Goal: Task Accomplishment & Management: Use online tool/utility

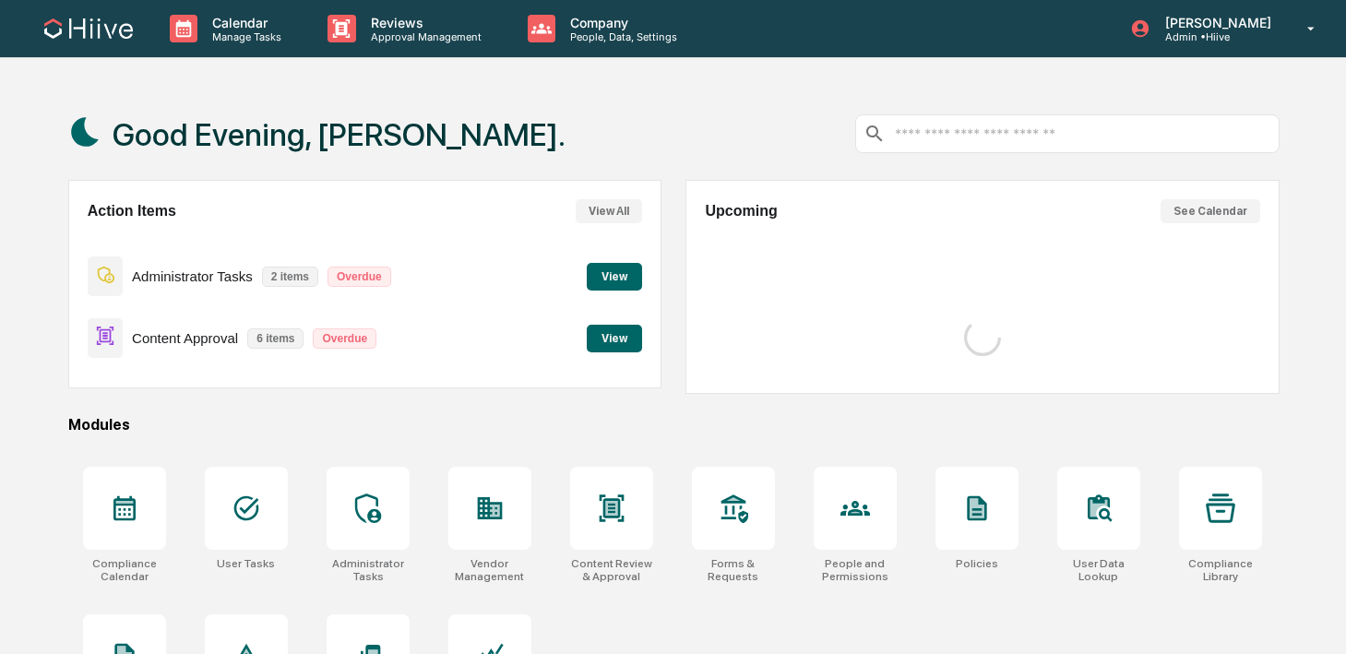
scroll to position [29, 0]
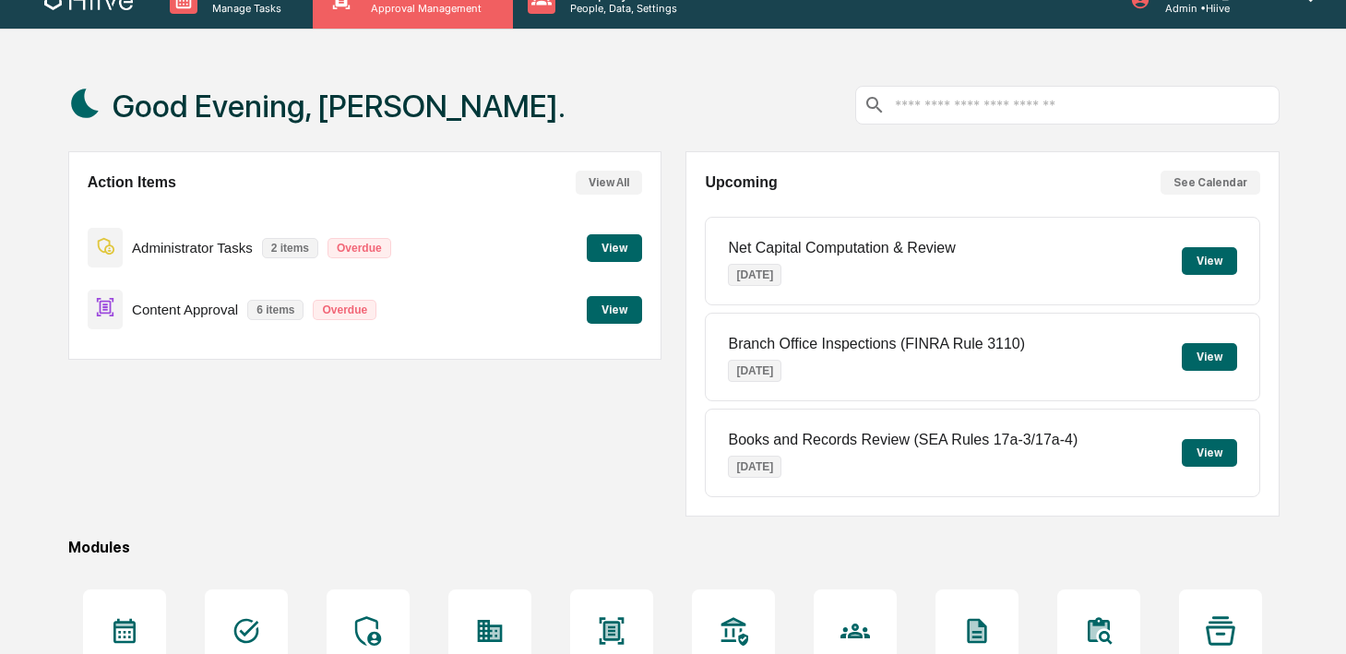
click at [414, 23] on div "Reviews Approval Management" at bounding box center [412, -1] width 199 height 57
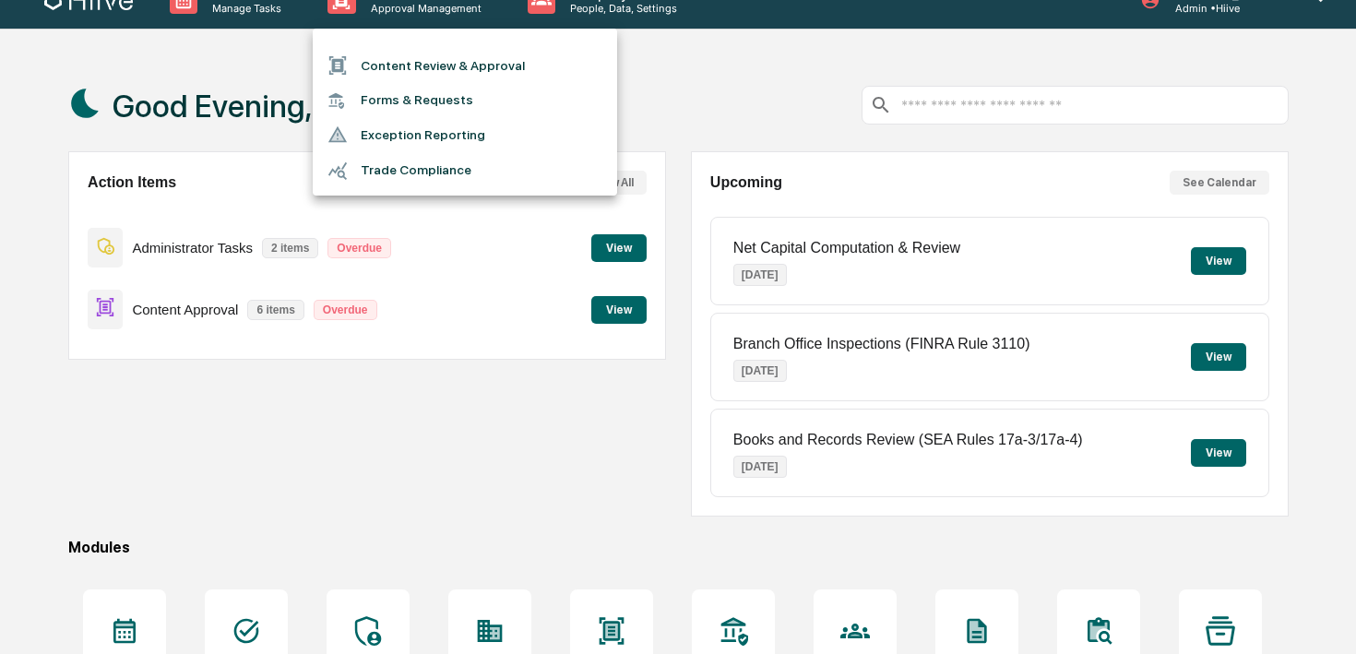
click at [417, 73] on li "Content Review & Approval" at bounding box center [465, 65] width 304 height 35
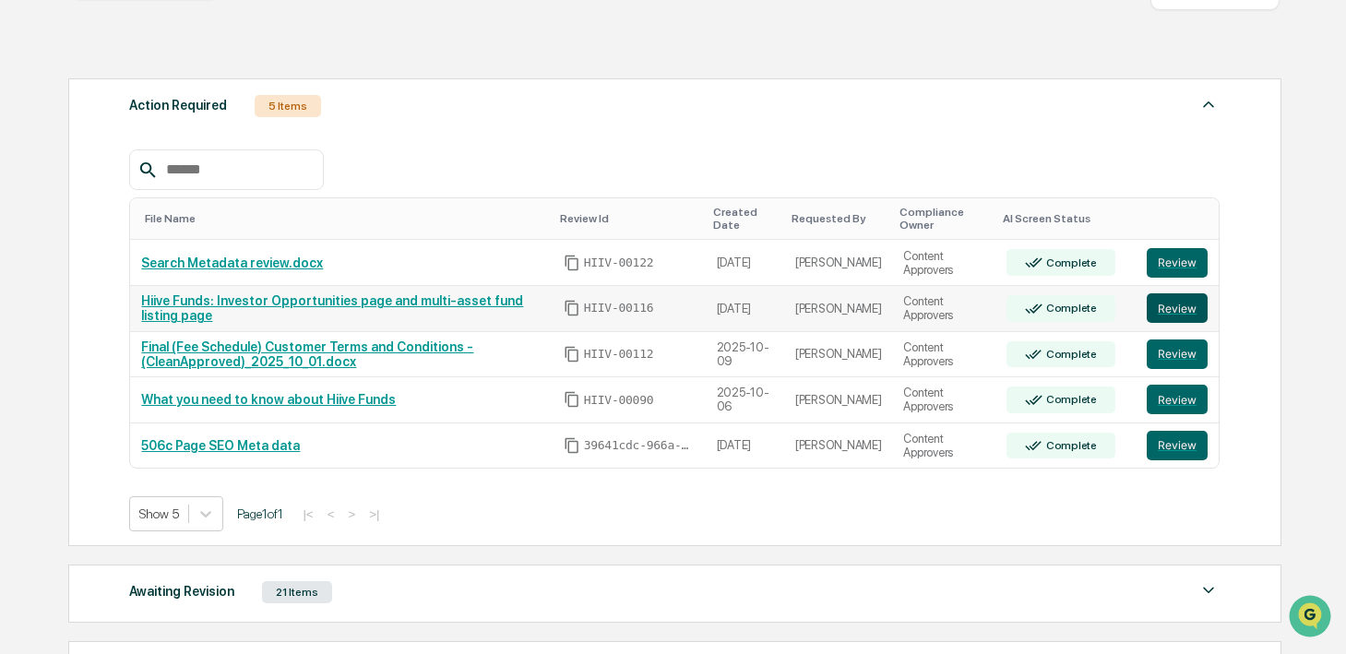
click at [1168, 310] on button "Review" at bounding box center [1177, 308] width 61 height 30
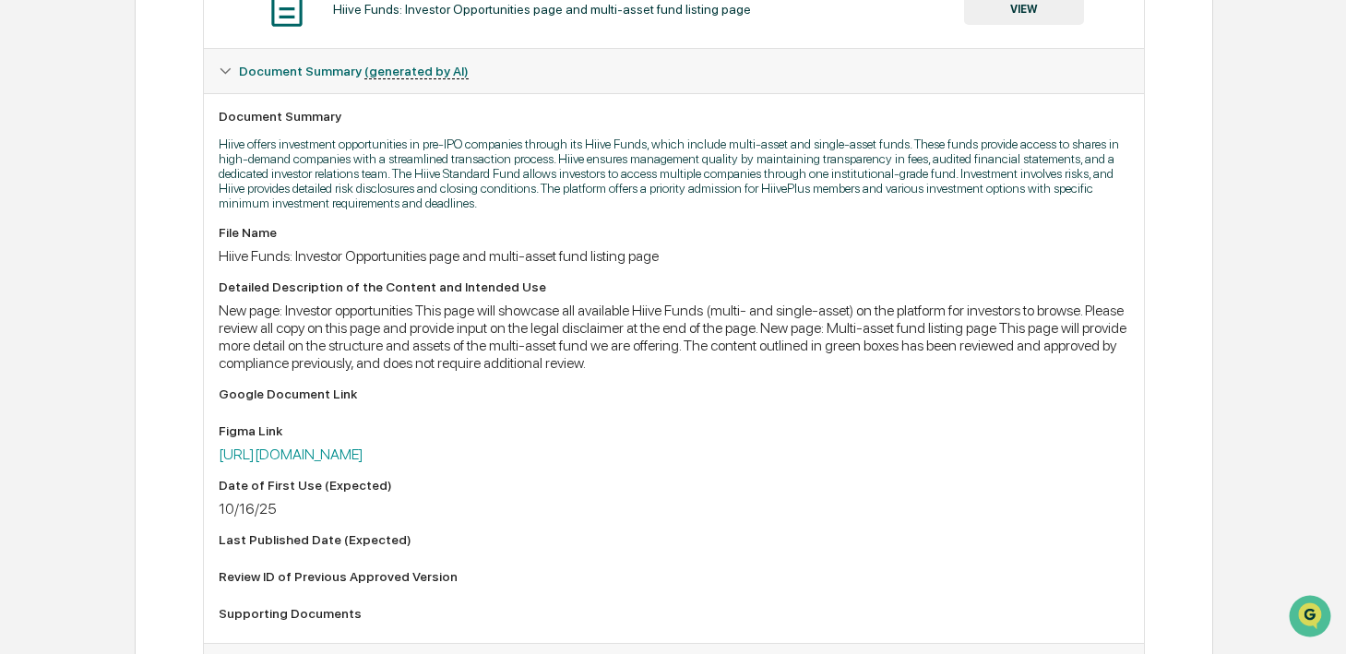
scroll to position [454, 0]
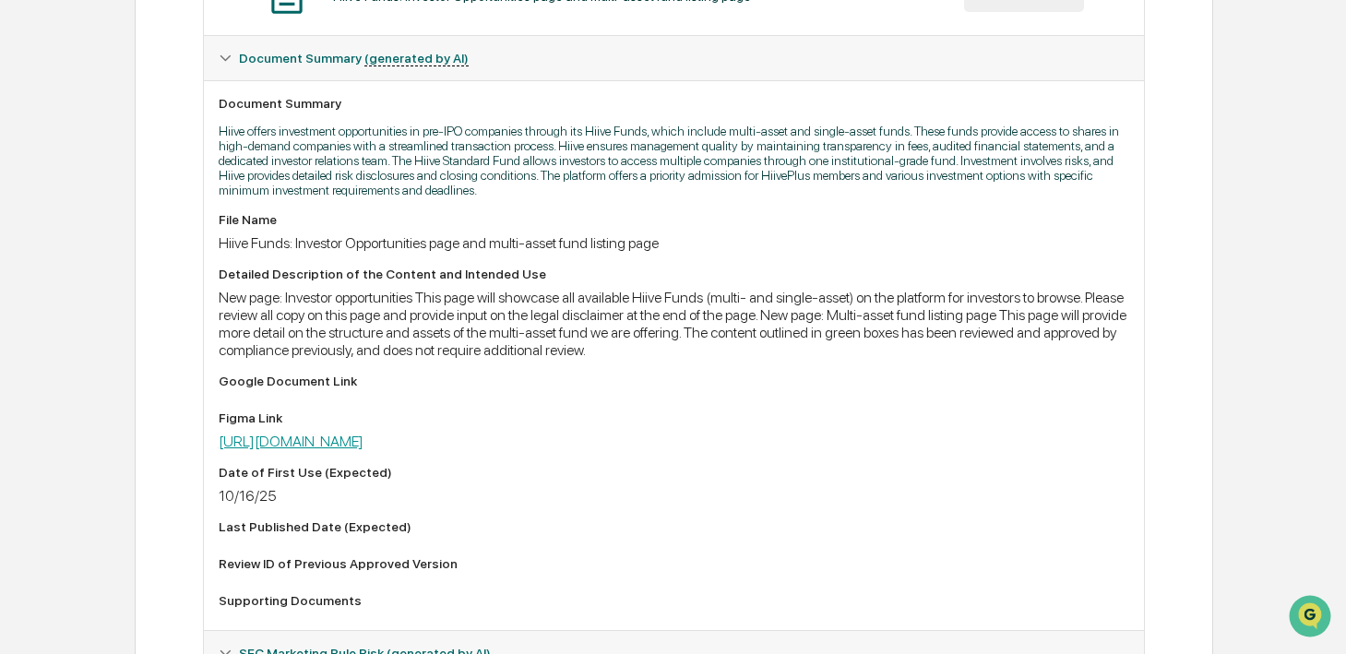
click at [363, 444] on link "https://www.figma.com/board/yKJ9HXuRuMluztbRnvZnl7/Investor---Content-board?nod…" at bounding box center [291, 442] width 145 height 18
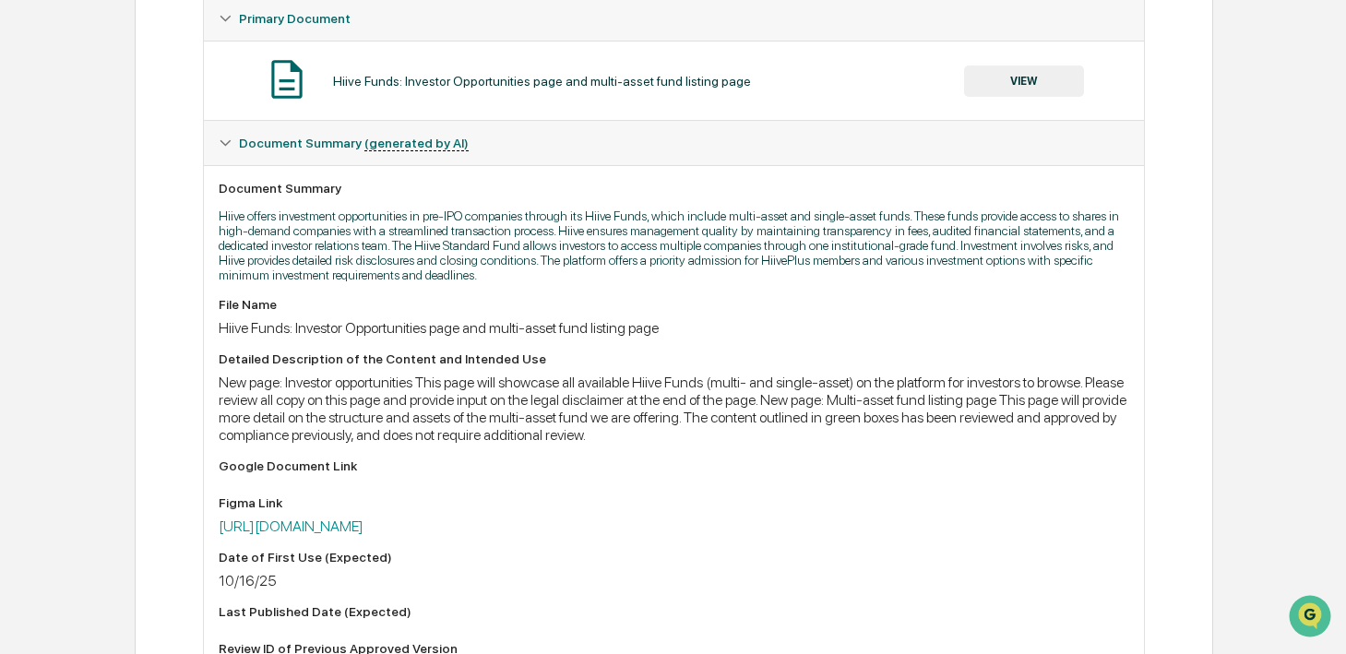
scroll to position [414, 0]
